Goal: Information Seeking & Learning: Learn about a topic

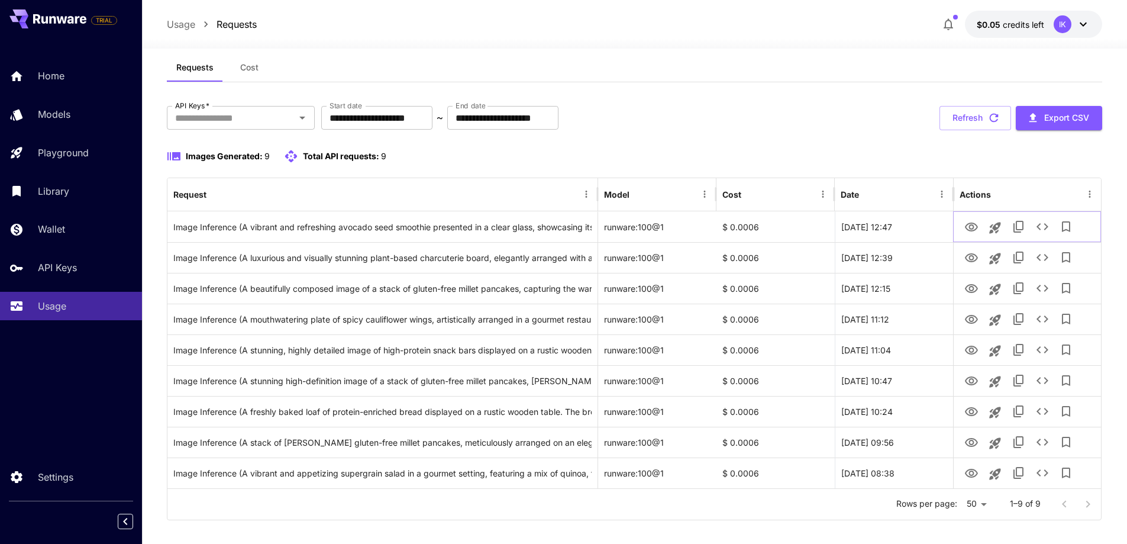
scroll to position [33, 0]
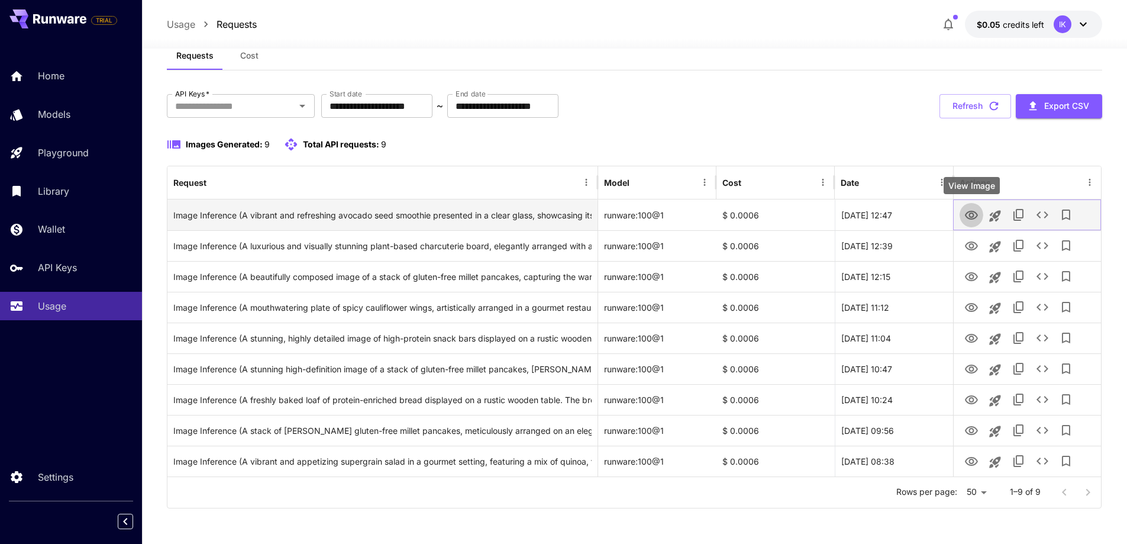
click at [972, 216] on icon "View Image" at bounding box center [972, 215] width 14 height 14
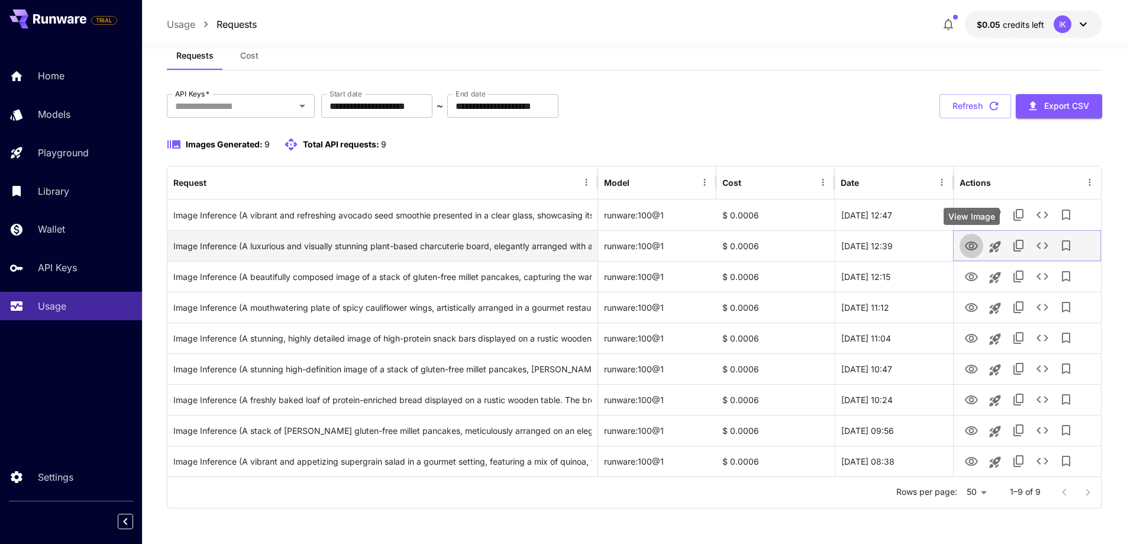
click at [969, 247] on icon "View Image" at bounding box center [972, 246] width 14 height 14
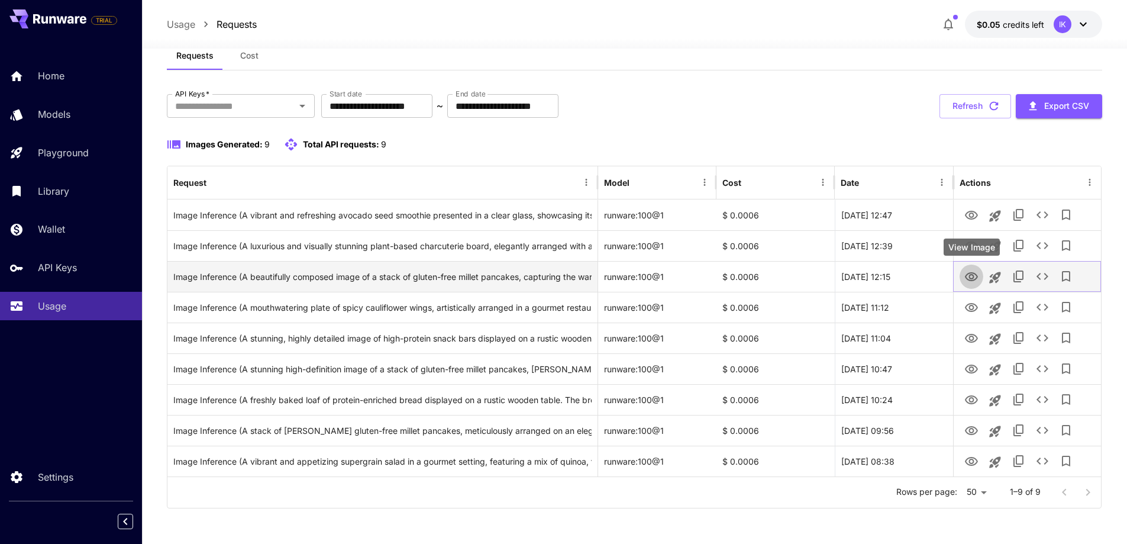
click at [977, 276] on icon "View Image" at bounding box center [971, 276] width 13 height 9
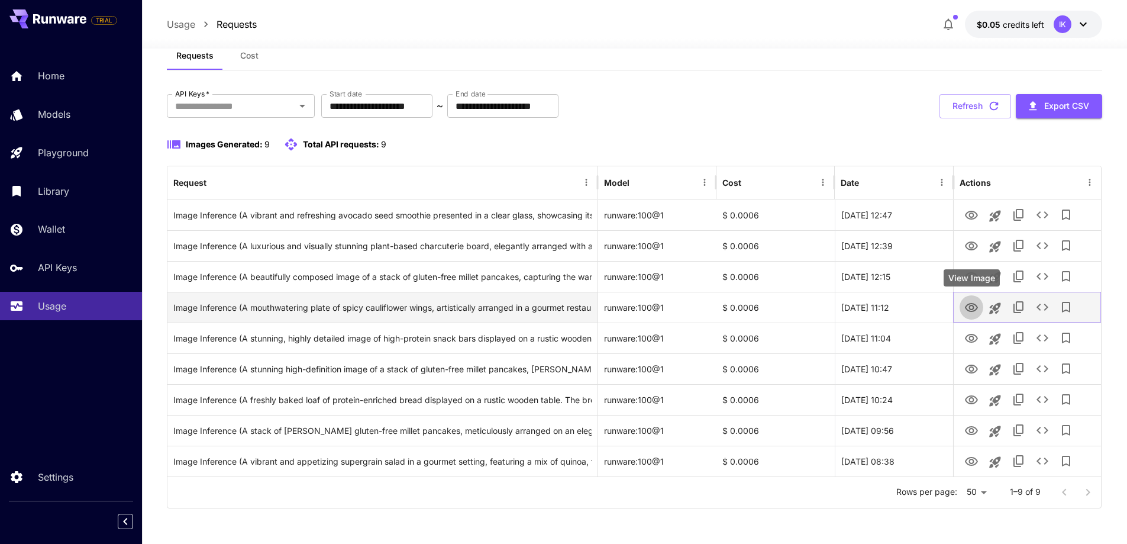
click at [971, 308] on icon "View Image" at bounding box center [972, 308] width 14 height 14
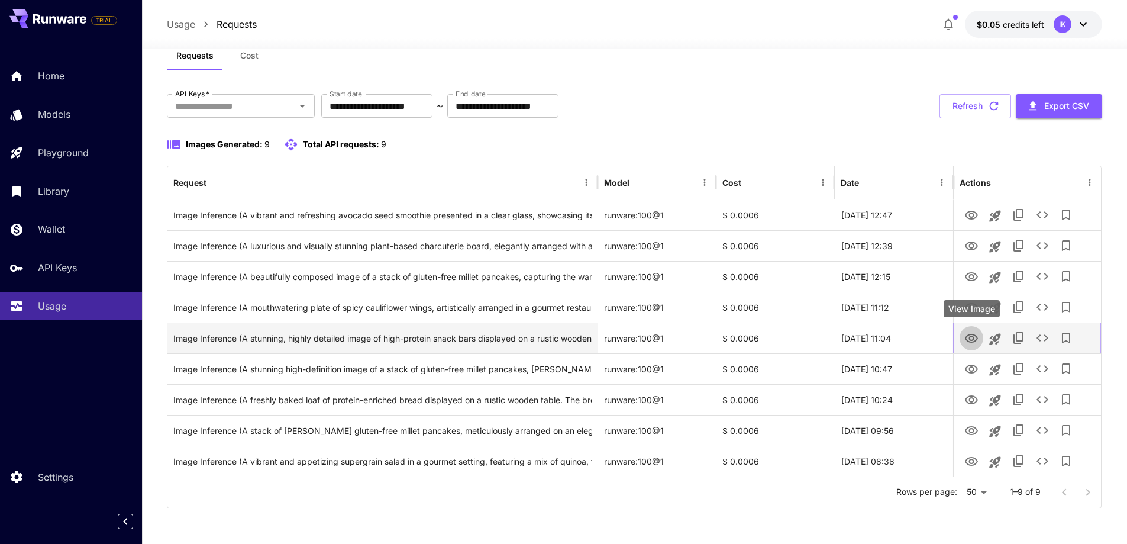
click at [972, 346] on button "View Image" at bounding box center [972, 338] width 24 height 24
click at [967, 334] on icon "View Image" at bounding box center [972, 338] width 14 height 14
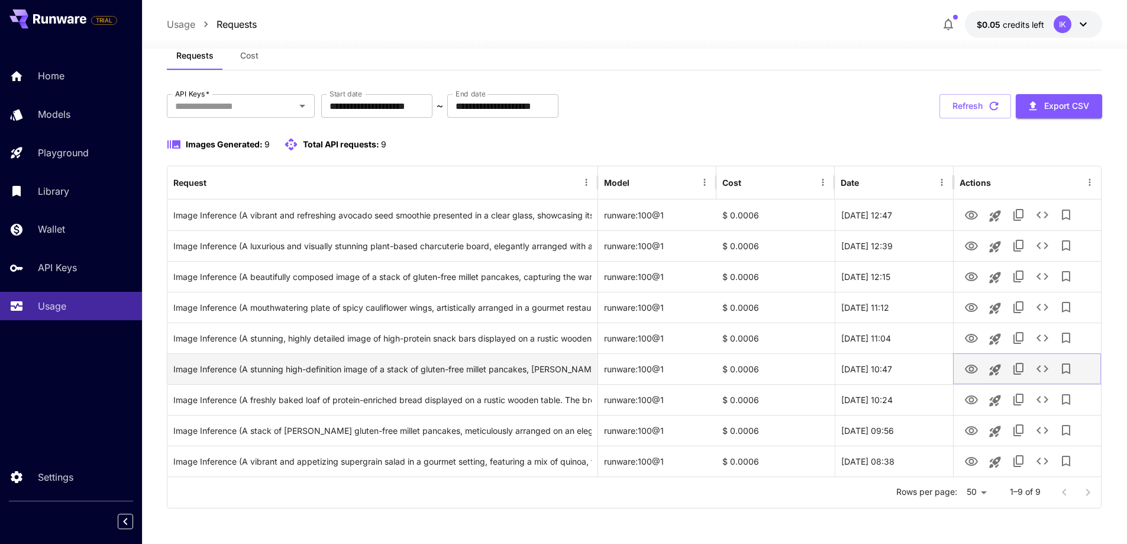
click at [969, 366] on icon "View Image" at bounding box center [972, 369] width 14 height 14
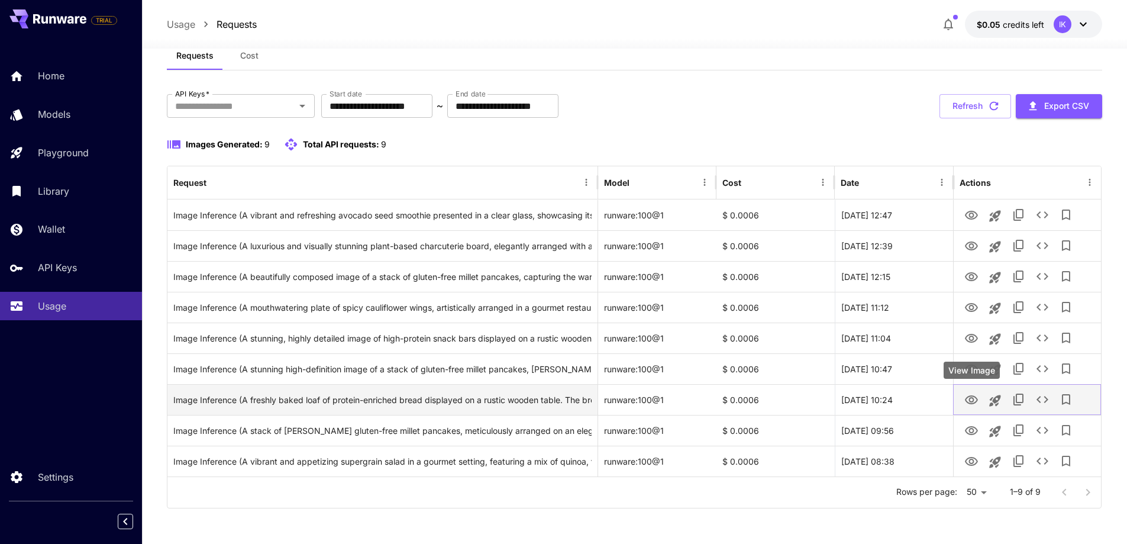
click at [974, 404] on icon "View Image" at bounding box center [972, 400] width 14 height 14
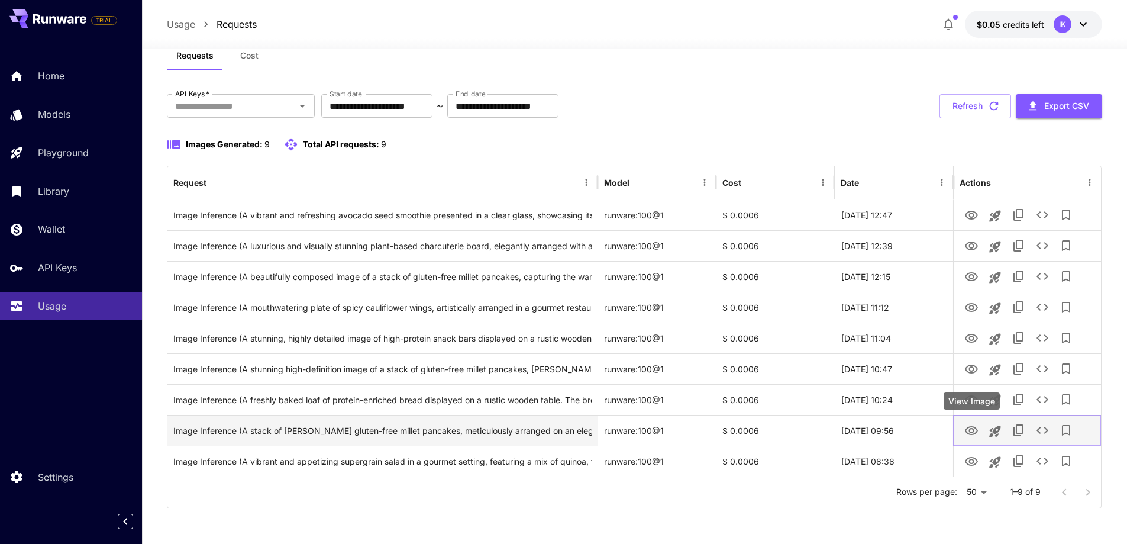
click at [972, 434] on icon "View Image" at bounding box center [971, 430] width 13 height 9
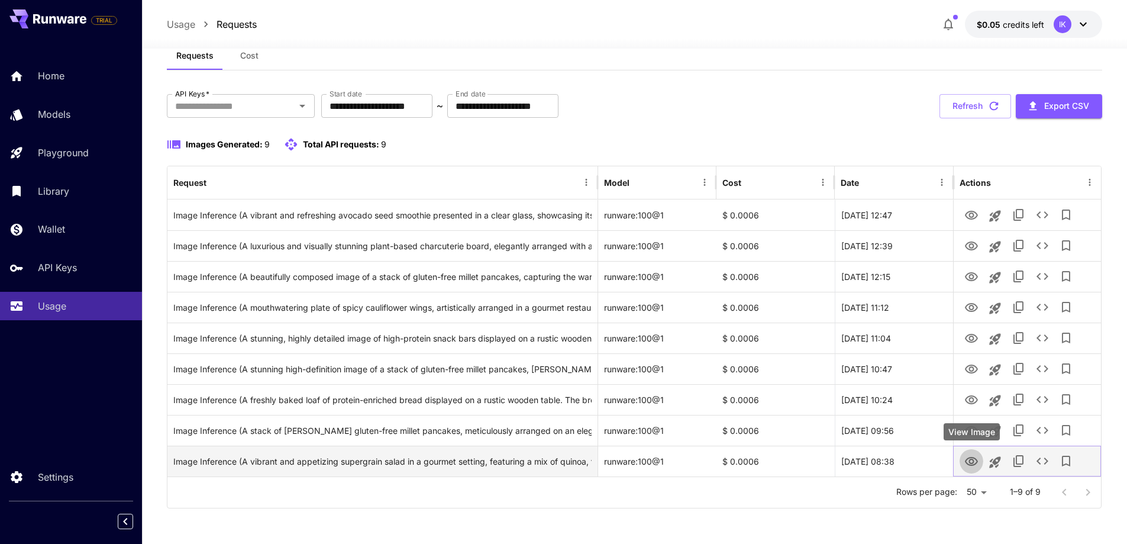
click at [969, 459] on icon "View Image" at bounding box center [972, 462] width 14 height 14
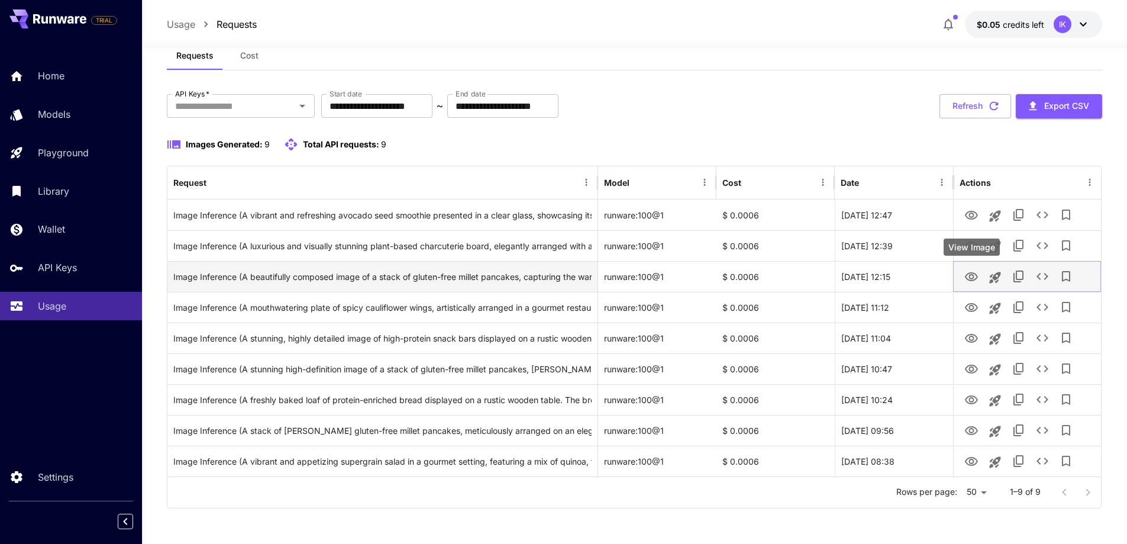
click at [973, 273] on icon "View Image" at bounding box center [972, 277] width 14 height 14
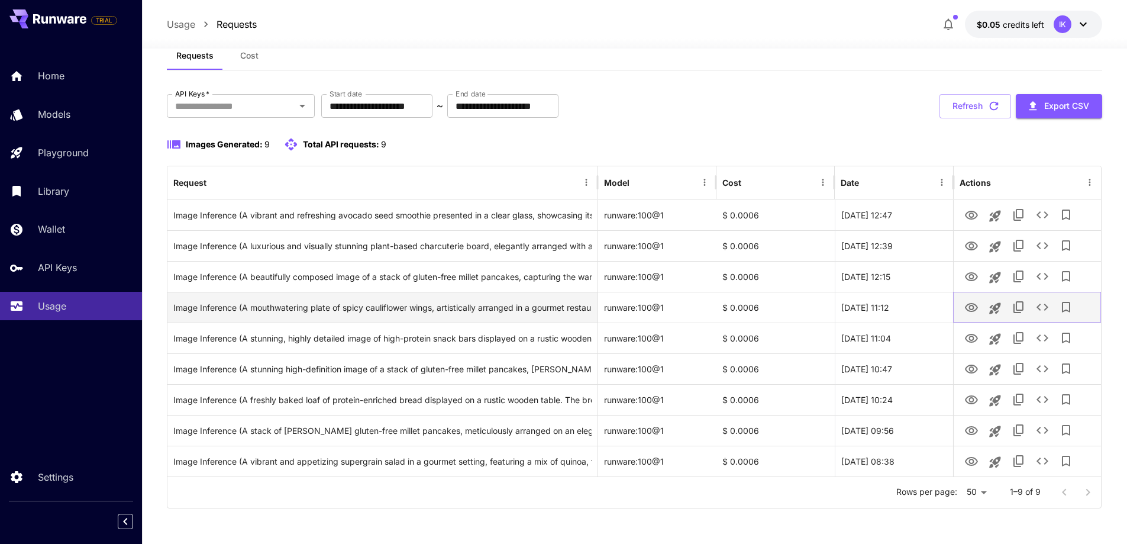
click at [965, 308] on icon "View Image" at bounding box center [972, 308] width 14 height 14
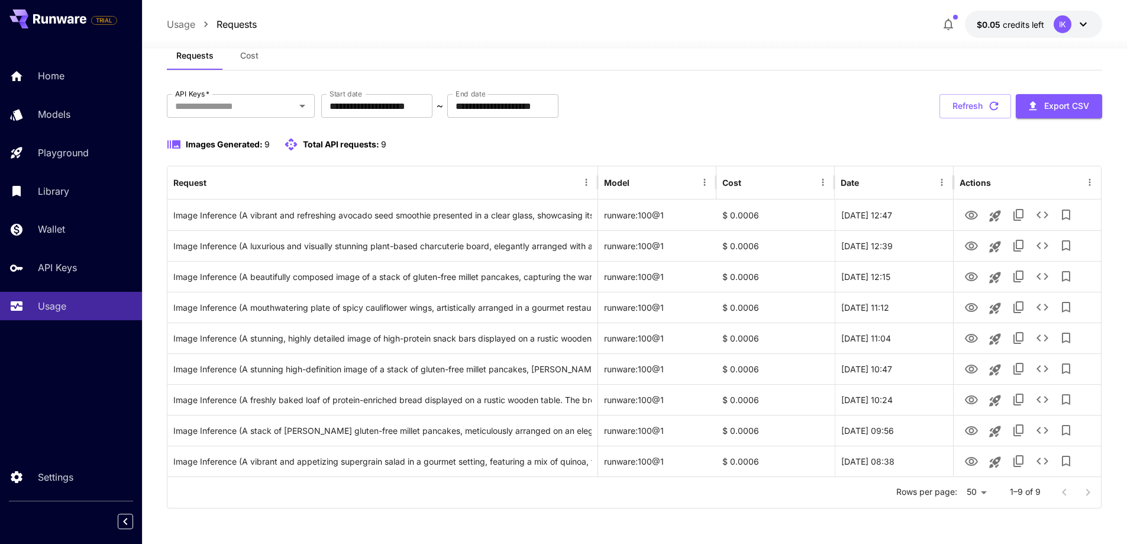
click at [1093, 492] on div at bounding box center [1076, 493] width 47 height 24
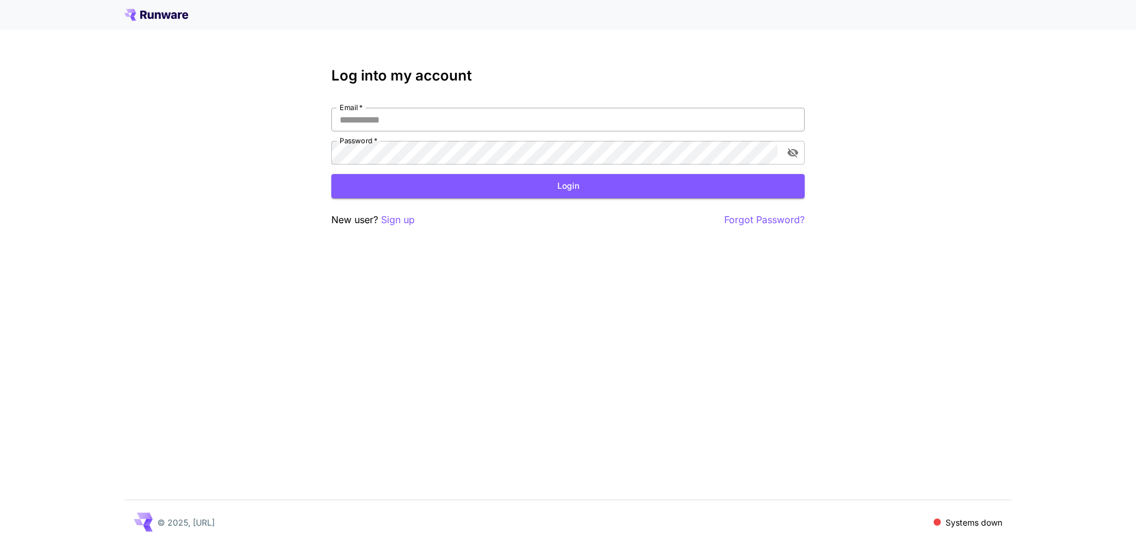
click at [413, 115] on input "Email   *" at bounding box center [567, 120] width 473 height 24
type input "**********"
click at [459, 188] on button "Login" at bounding box center [567, 186] width 473 height 24
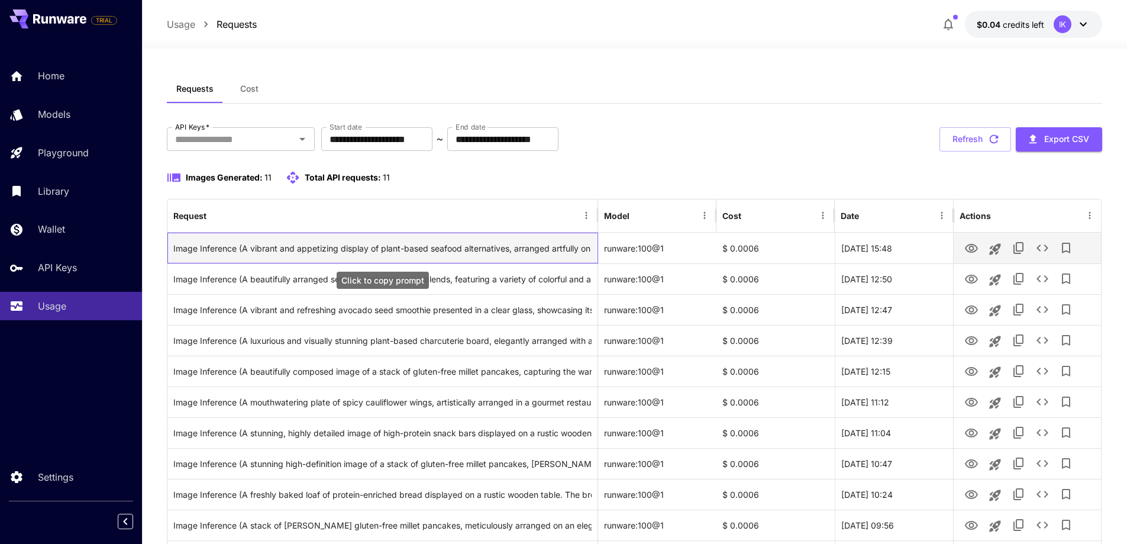
click at [312, 248] on div "Image Inference (A vibrant and appetizing display of plant-based seafood altern…" at bounding box center [382, 248] width 418 height 30
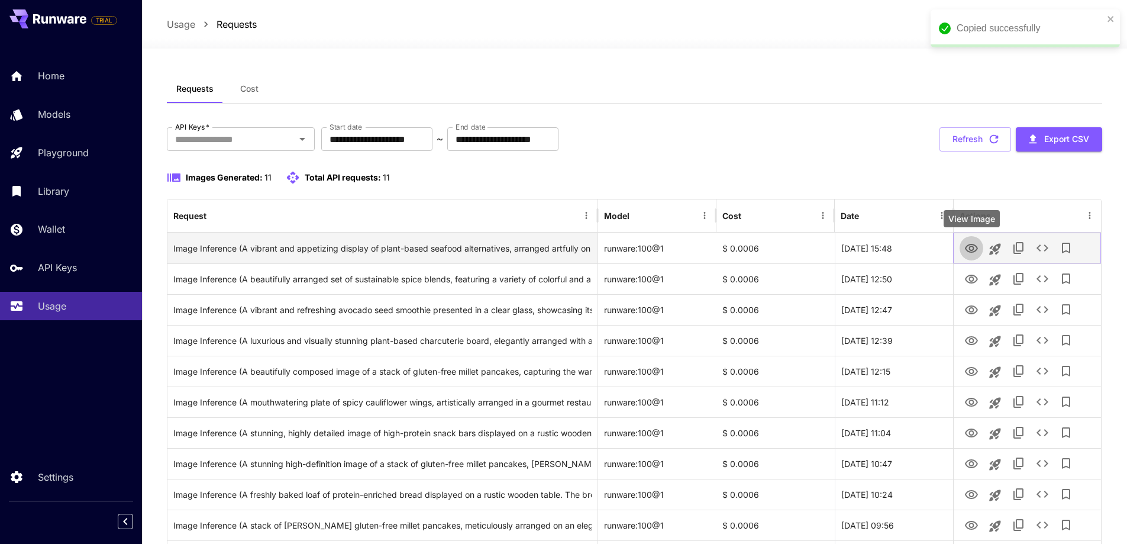
click at [975, 245] on icon "View Image" at bounding box center [971, 248] width 13 height 9
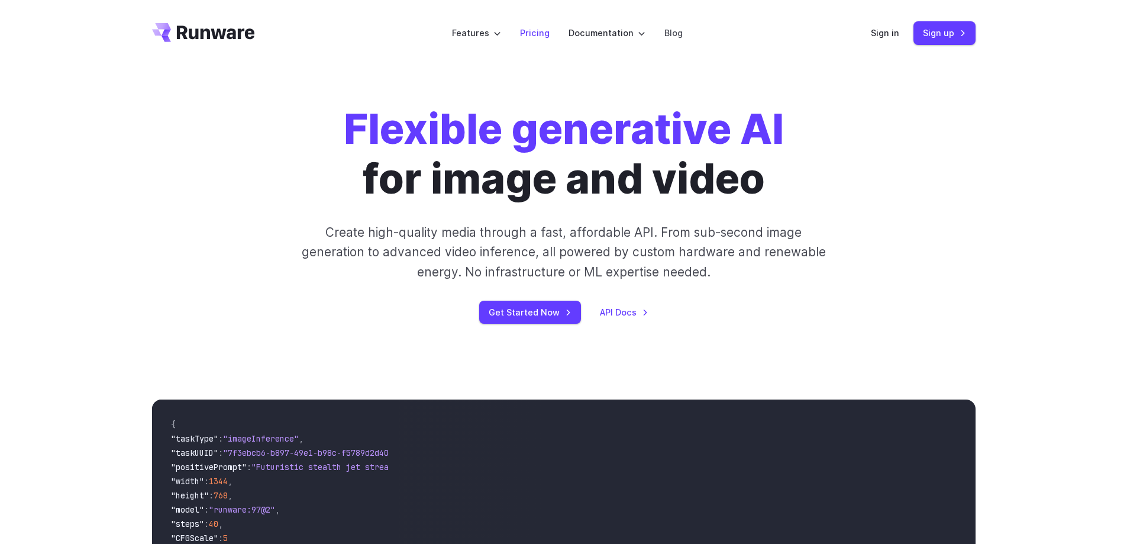
click at [536, 33] on link "Pricing" at bounding box center [535, 33] width 30 height 14
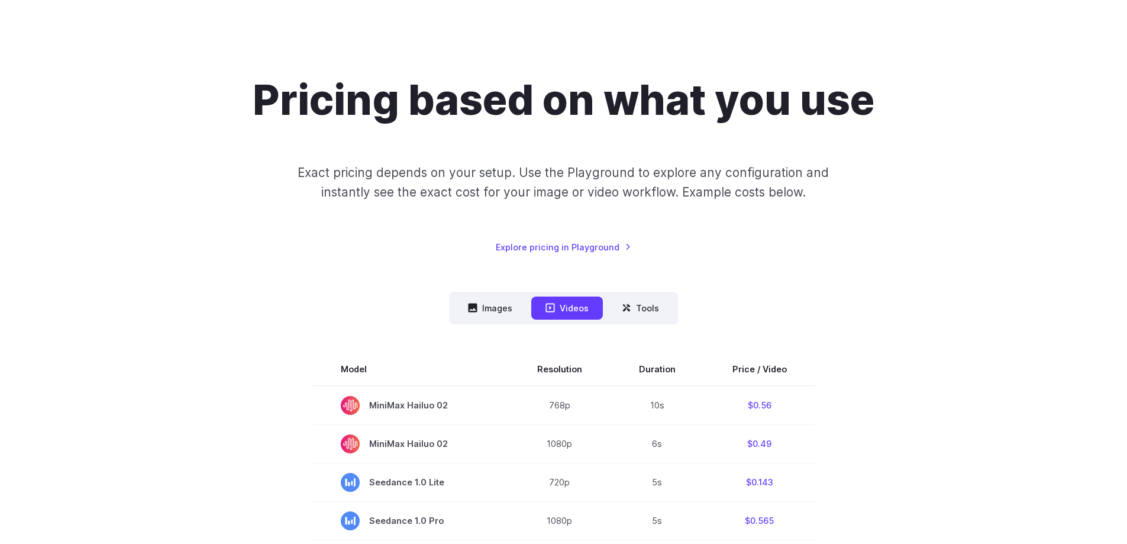
scroll to position [296, 0]
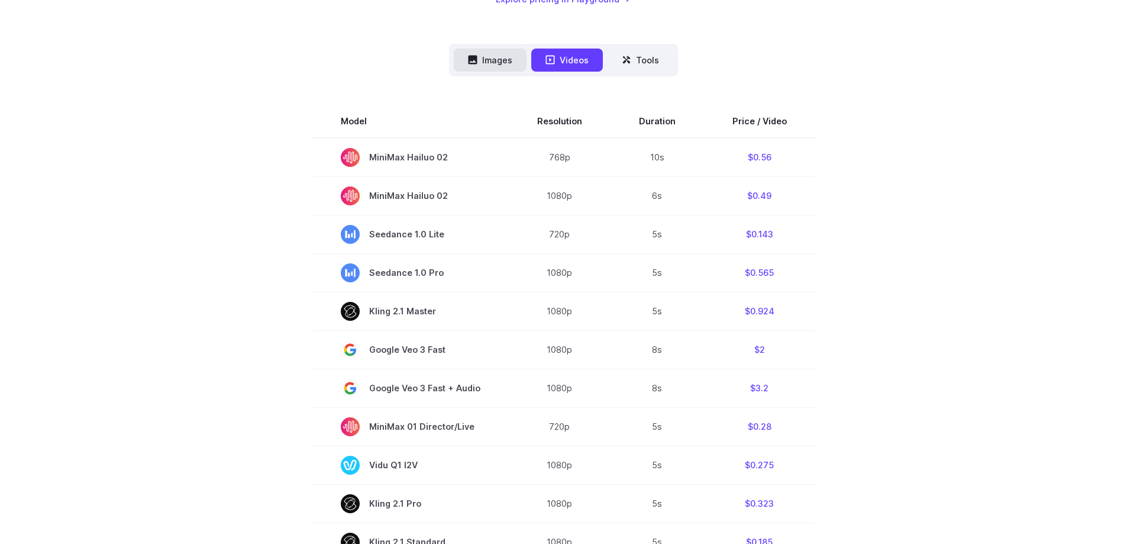
click at [474, 52] on button "Images" at bounding box center [490, 60] width 73 height 23
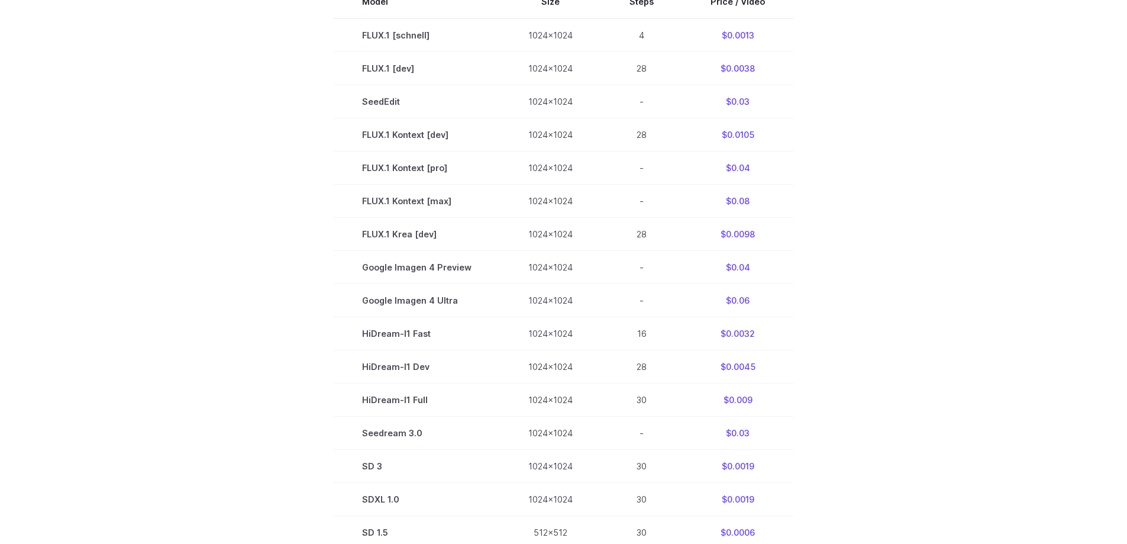
scroll to position [414, 0]
